Goal: Understand process/instructions: Learn how to perform a task or action

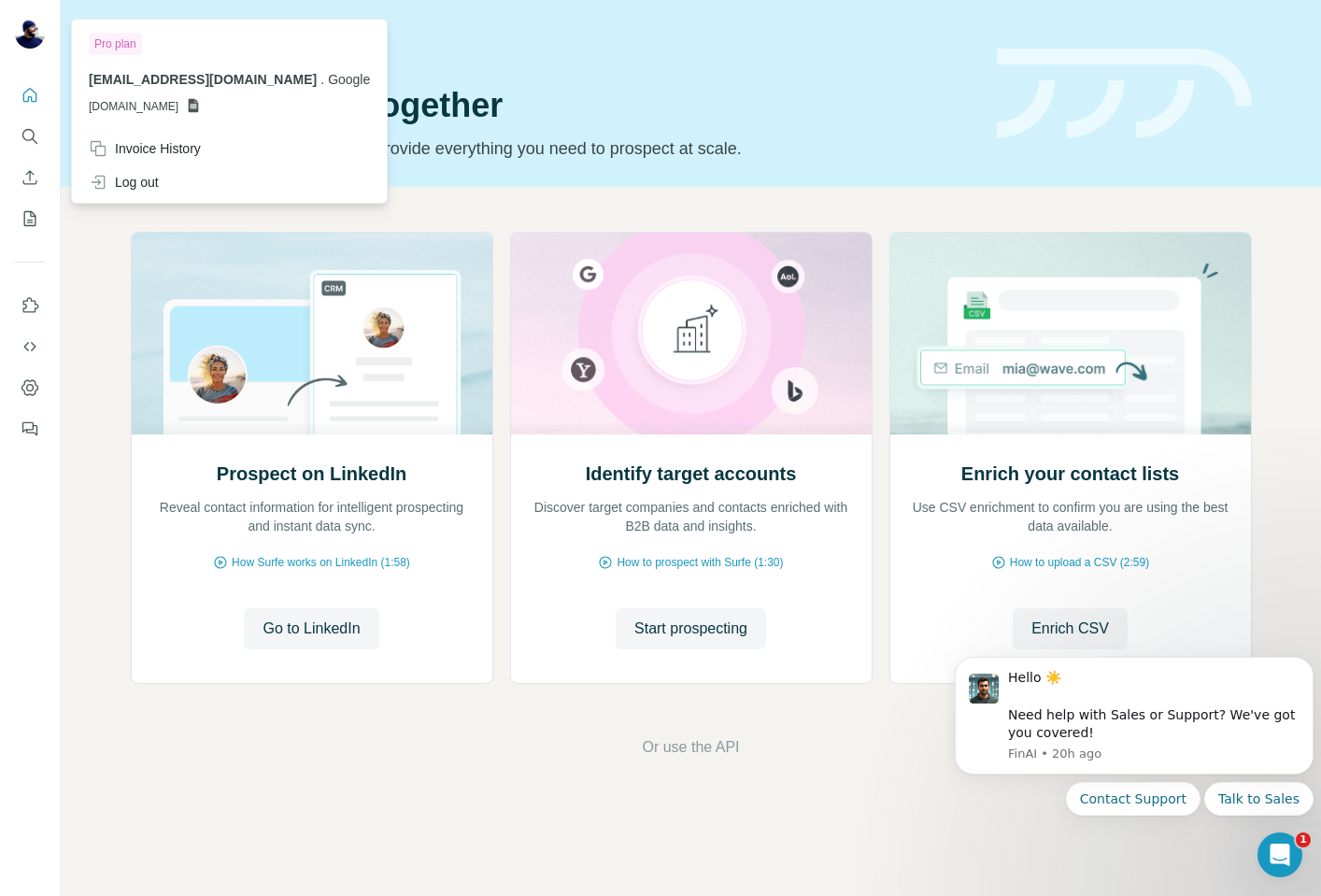
click at [179, 106] on span "[DOMAIN_NAME]" at bounding box center [133, 105] width 90 height 16
click at [199, 102] on icon at bounding box center [193, 105] width 11 height 14
click at [179, 101] on span "[DOMAIN_NAME]" at bounding box center [133, 105] width 90 height 16
click at [241, 100] on p "[DOMAIN_NAME]" at bounding box center [229, 105] width 281 height 16
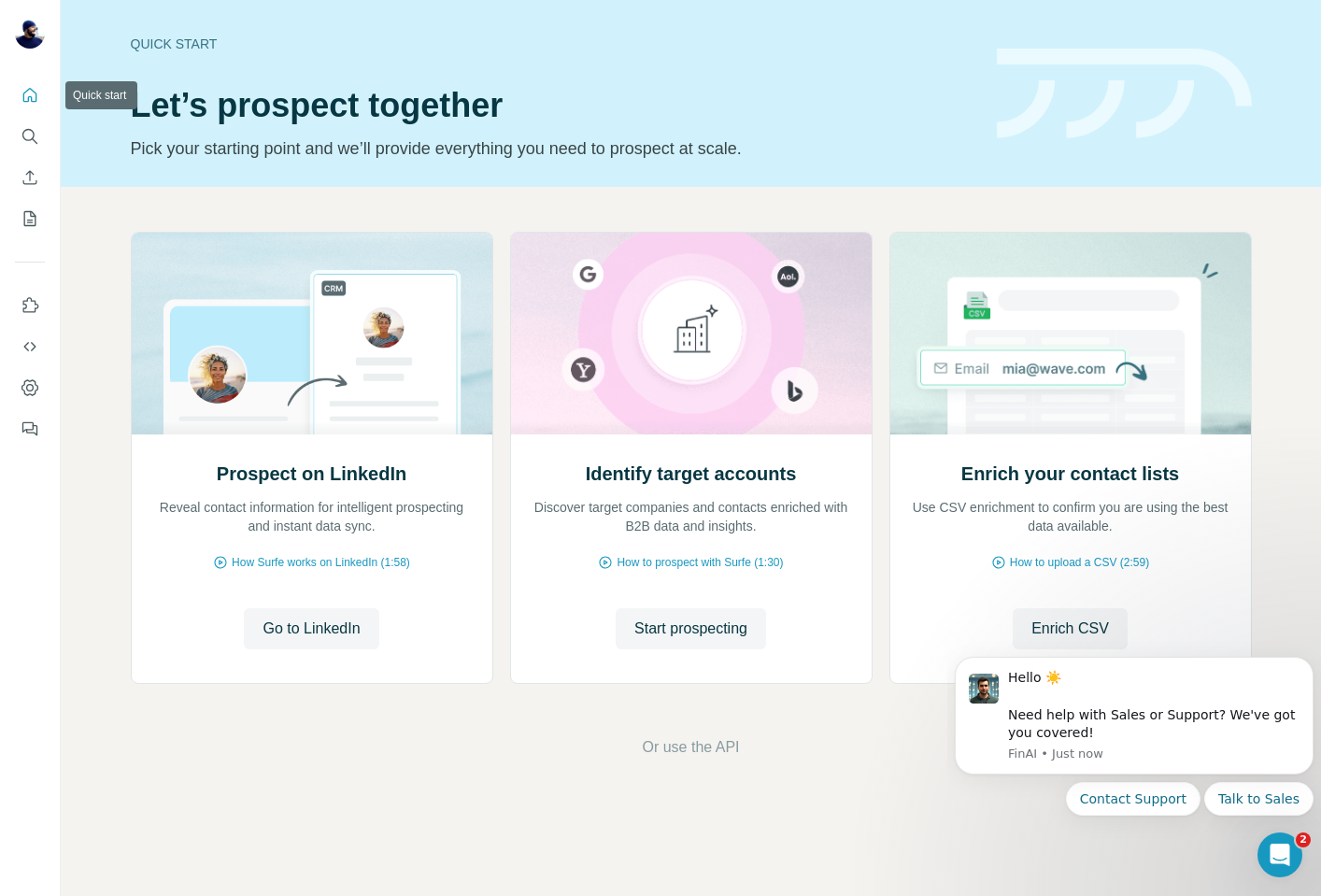
click at [21, 90] on icon "Quick start" at bounding box center [29, 95] width 18 height 18
click at [28, 378] on icon "Dashboard" at bounding box center [29, 387] width 18 height 18
